Goal: Task Accomplishment & Management: Use online tool/utility

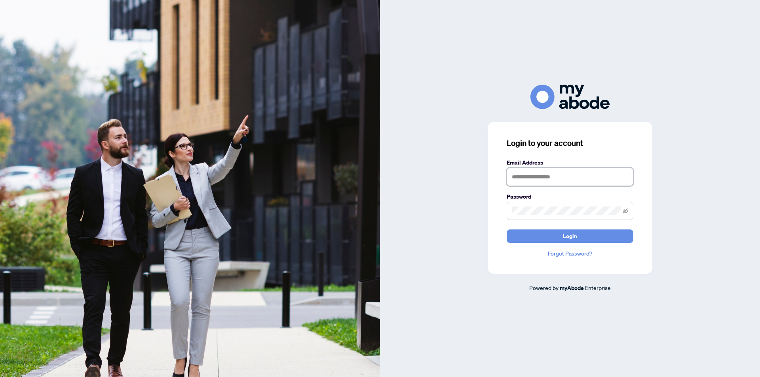
click at [527, 173] on input "text" at bounding box center [570, 177] width 127 height 18
type input "**********"
click at [507, 230] on button "Login" at bounding box center [570, 236] width 127 height 13
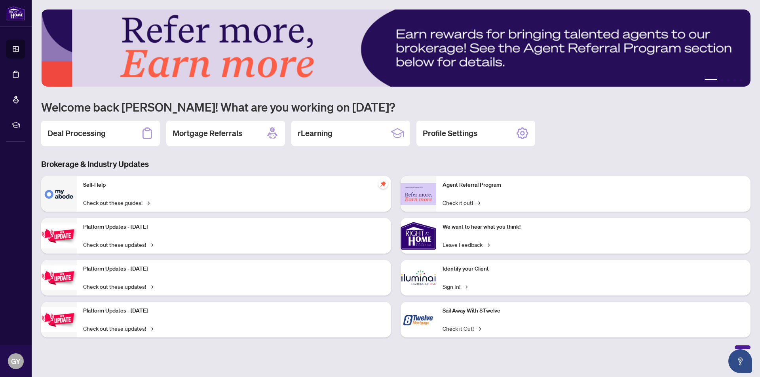
click at [591, 139] on div "Deal Processing Mortgage Referrals rLearning Profile Settings" at bounding box center [396, 133] width 710 height 25
click at [304, 135] on h2 "rLearning" at bounding box center [315, 133] width 35 height 11
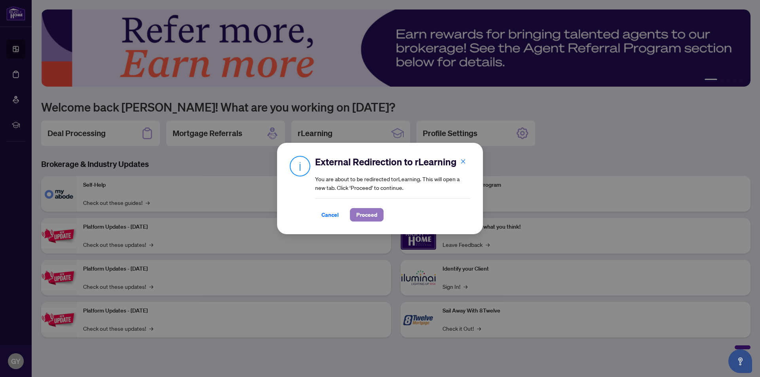
click at [360, 213] on span "Proceed" at bounding box center [366, 215] width 21 height 13
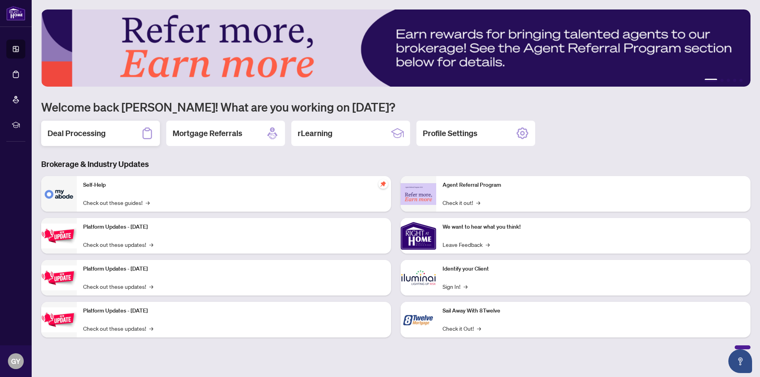
click at [129, 135] on div "Deal Processing" at bounding box center [100, 133] width 119 height 25
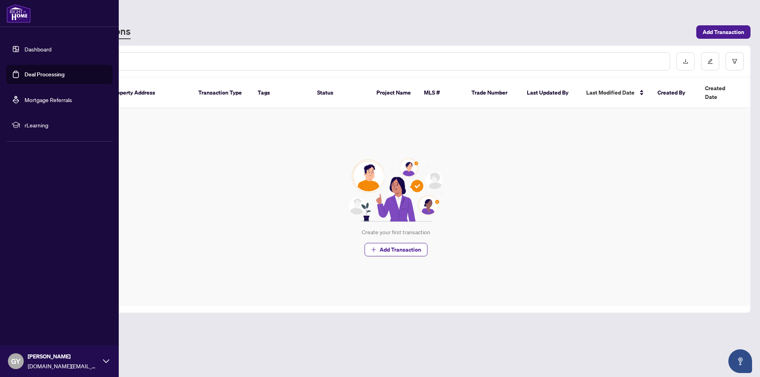
click at [21, 16] on img at bounding box center [18, 13] width 25 height 19
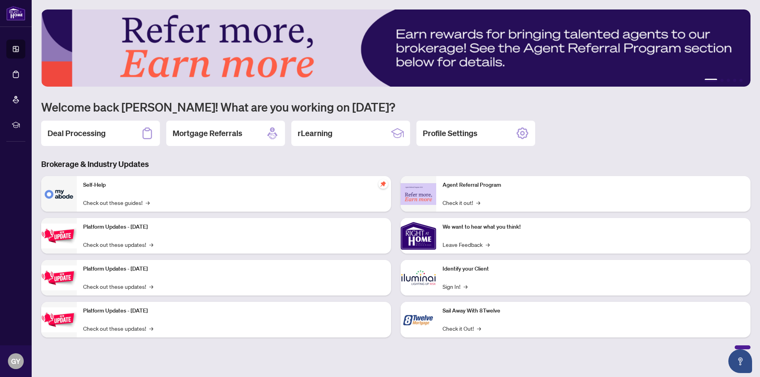
click at [347, 156] on div "1 2 3 4 5 Welcome back [PERSON_NAME]! What are you working on [DATE]? Deal Proc…" at bounding box center [396, 180] width 710 height 340
